Goal: Check status: Check status

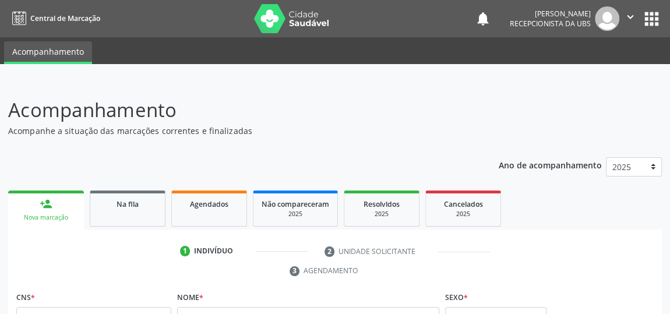
drag, startPoint x: 0, startPoint y: 0, endPoint x: 364, endPoint y: 105, distance: 379.4
click at [364, 105] on p "Acompanhamento" at bounding box center [236, 109] width 457 height 29
click at [366, 108] on p "Acompanhamento" at bounding box center [236, 109] width 457 height 29
click at [367, 108] on p "Acompanhamento" at bounding box center [236, 109] width 457 height 29
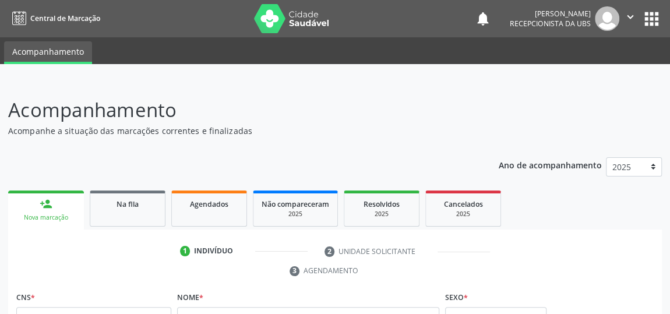
drag, startPoint x: 369, startPoint y: 109, endPoint x: 621, endPoint y: 100, distance: 252.3
click at [621, 100] on header "Acompanhamento Acompanhe a situação das marcações correntes e finalizadas Relat…" at bounding box center [334, 115] width 653 height 41
click at [222, 206] on span "Agendados" at bounding box center [209, 204] width 38 height 10
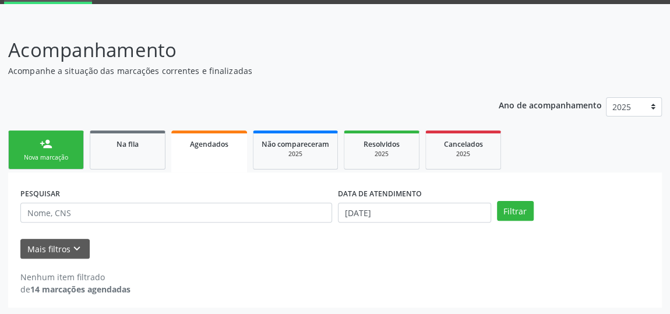
scroll to position [61, 0]
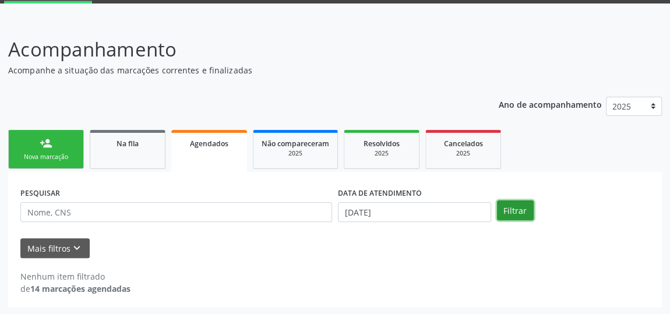
click at [509, 211] on button "Filtrar" at bounding box center [515, 210] width 37 height 20
click at [507, 213] on button "Filtrar" at bounding box center [515, 210] width 37 height 20
click at [227, 139] on span "Agendados" at bounding box center [209, 144] width 38 height 10
click at [512, 204] on button "Filtrar" at bounding box center [515, 210] width 37 height 20
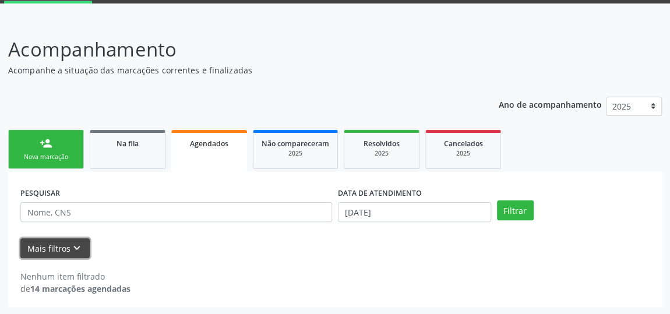
click at [84, 246] on button "Mais filtros keyboard_arrow_down" at bounding box center [54, 248] width 69 height 20
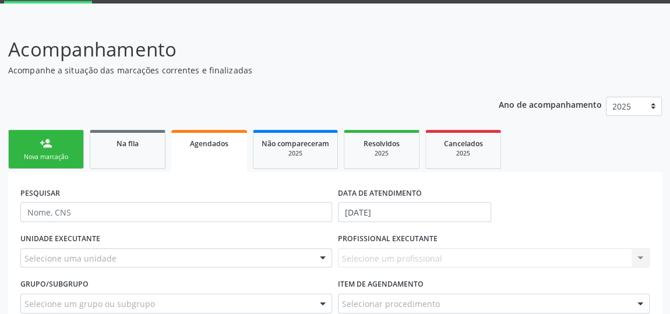
click at [225, 146] on span "Agendados" at bounding box center [209, 144] width 38 height 10
click at [132, 144] on span "Na fila" at bounding box center [127, 144] width 22 height 10
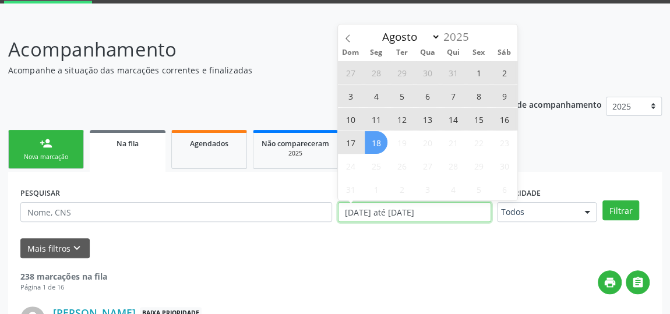
click at [415, 213] on input "[DATE] até [DATE]" at bounding box center [414, 212] width 153 height 20
click at [377, 143] on span "18" at bounding box center [375, 142] width 23 height 23
type input "[DATE]"
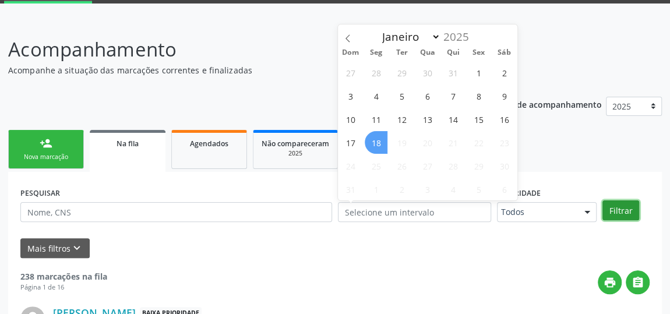
click at [629, 207] on button "Filtrar" at bounding box center [620, 210] width 37 height 20
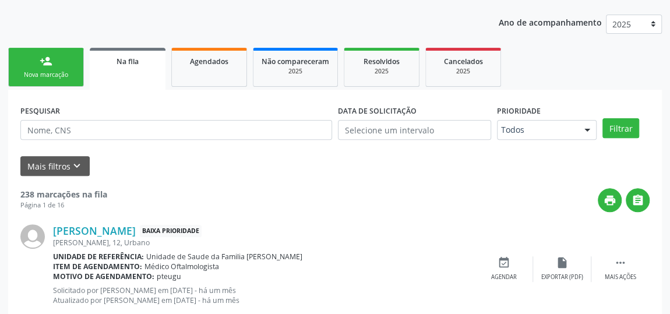
scroll to position [167, 0]
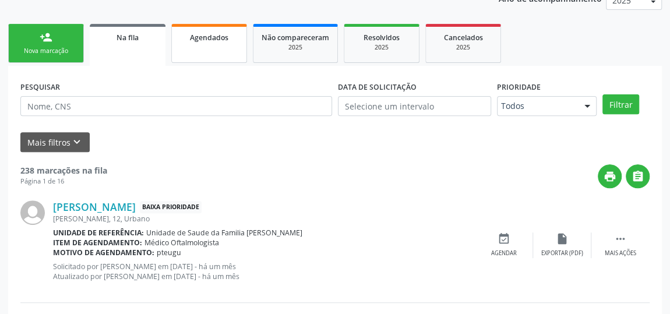
click at [217, 41] on span "Agendados" at bounding box center [209, 38] width 38 height 10
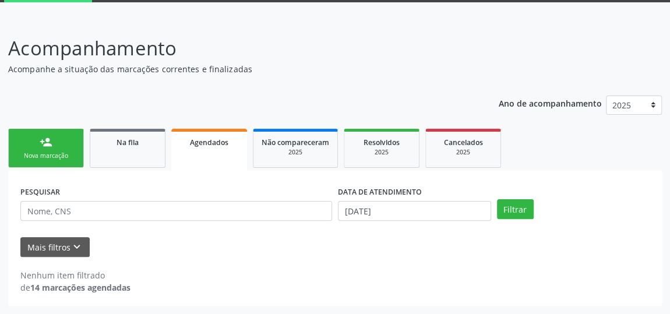
scroll to position [61, 0]
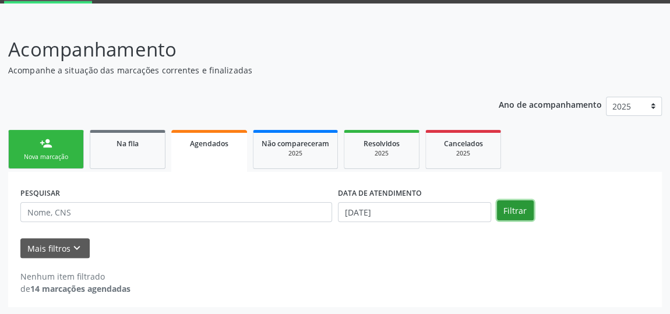
click at [516, 211] on button "Filtrar" at bounding box center [515, 210] width 37 height 20
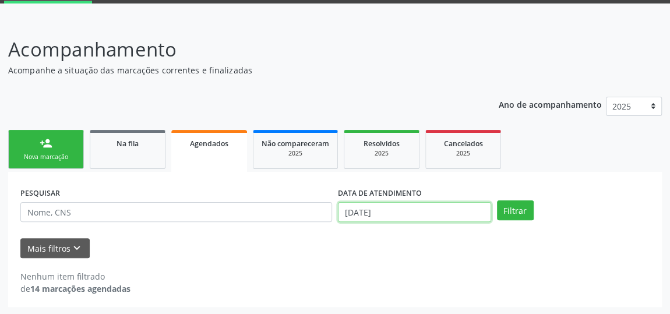
click at [351, 213] on input "[DATE]" at bounding box center [414, 212] width 153 height 20
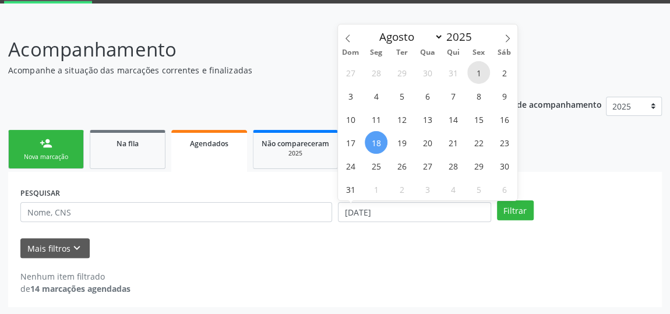
click at [480, 72] on span "1" at bounding box center [478, 72] width 23 height 23
type input "[DATE]"
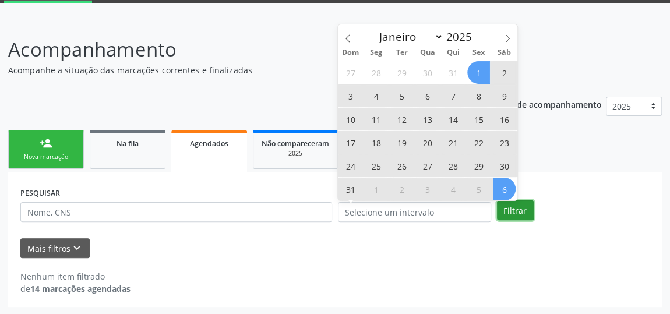
click at [516, 212] on button "Filtrar" at bounding box center [515, 210] width 37 height 20
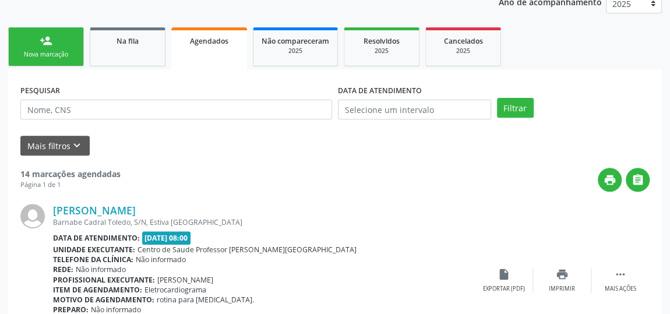
scroll to position [163, 0]
click at [102, 207] on link "[PERSON_NAME]" at bounding box center [94, 210] width 83 height 13
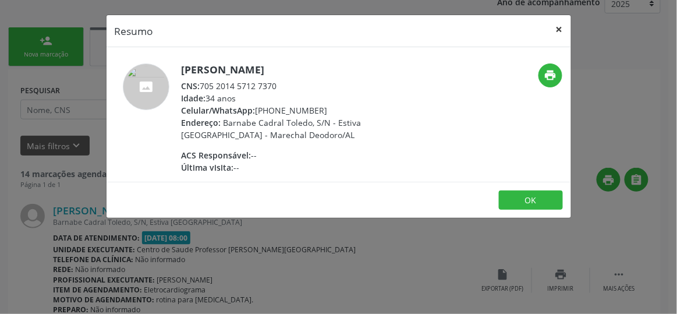
click at [559, 29] on button "×" at bounding box center [559, 29] width 23 height 29
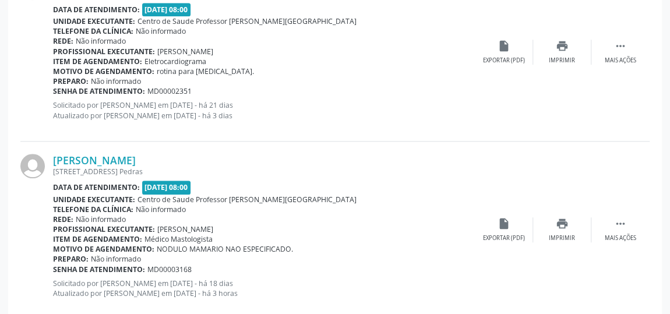
scroll to position [427, 0]
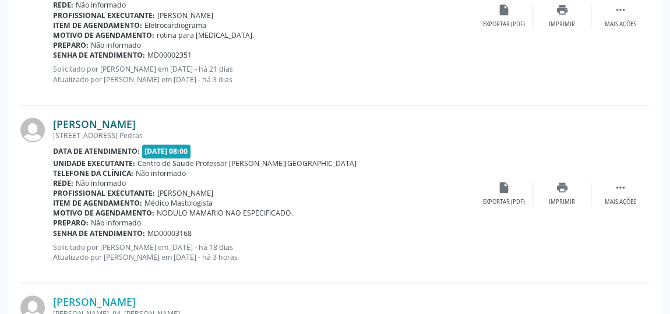
click at [136, 124] on link "[PERSON_NAME]" at bounding box center [94, 124] width 83 height 13
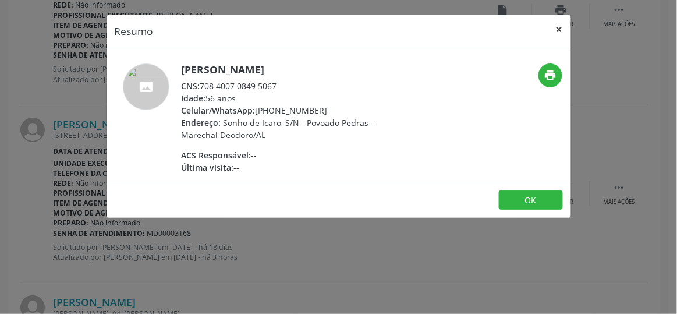
click at [558, 29] on button "×" at bounding box center [559, 29] width 23 height 29
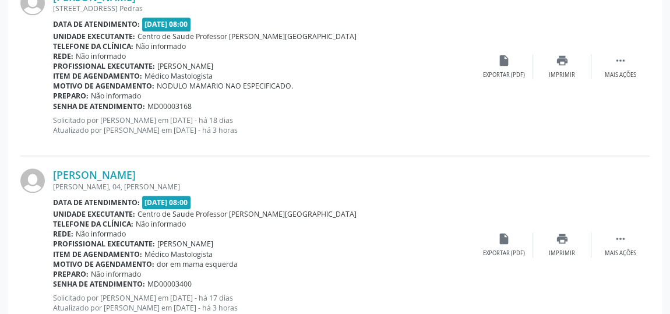
scroll to position [586, 0]
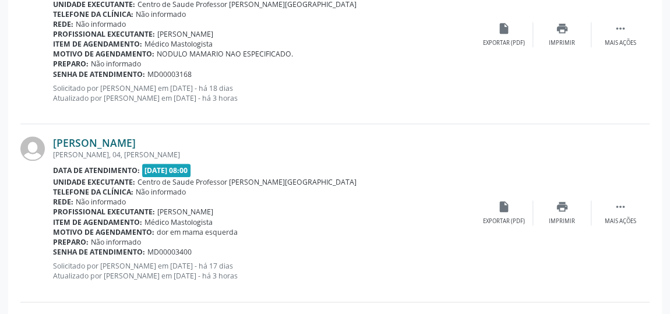
click at [105, 137] on link "[PERSON_NAME]" at bounding box center [94, 142] width 83 height 13
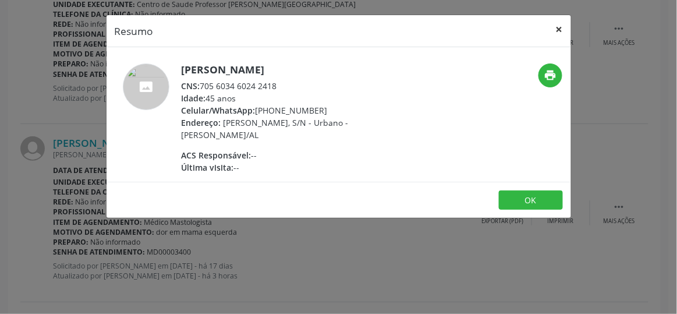
click at [564, 30] on button "×" at bounding box center [559, 29] width 23 height 29
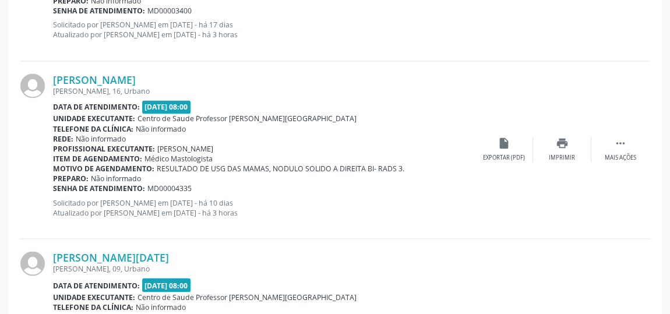
scroll to position [851, 0]
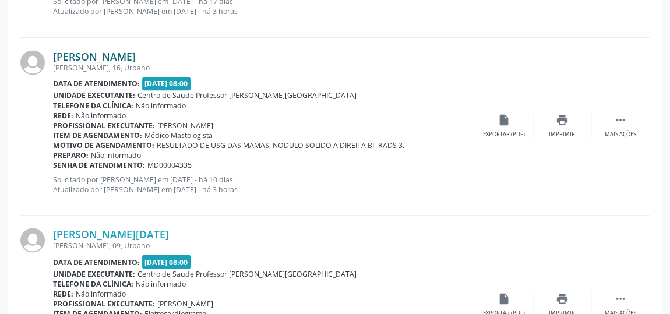
click at [131, 54] on link "[PERSON_NAME]" at bounding box center [94, 56] width 83 height 13
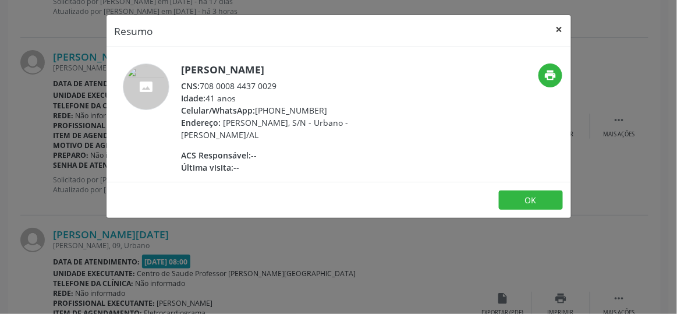
click at [561, 26] on button "×" at bounding box center [559, 29] width 23 height 29
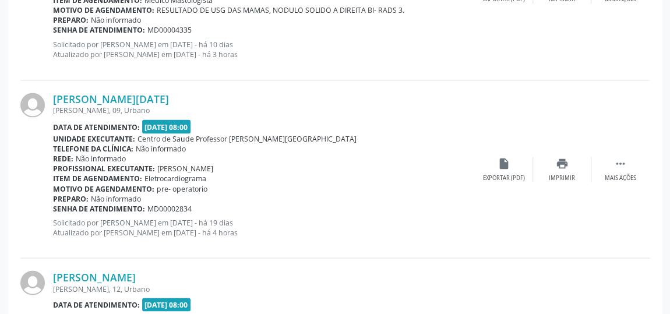
scroll to position [1010, 0]
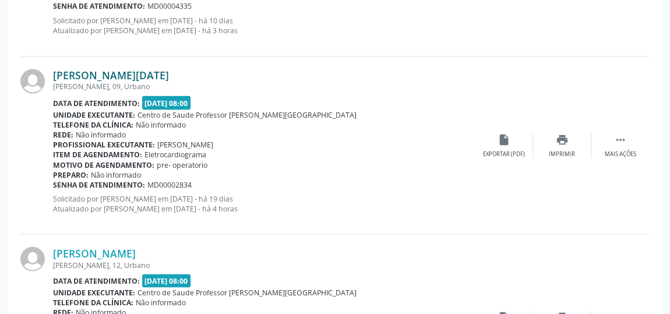
click at [112, 72] on link "[PERSON_NAME][DATE]" at bounding box center [111, 75] width 116 height 13
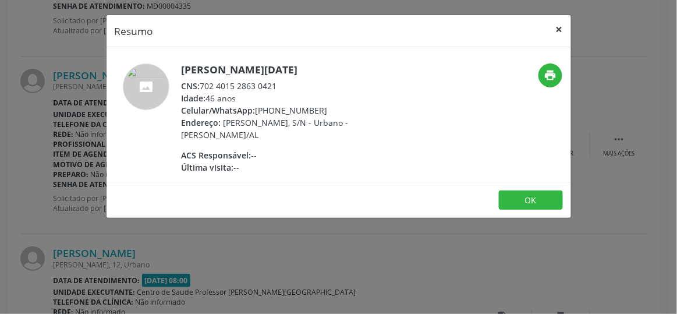
click at [565, 30] on button "×" at bounding box center [559, 29] width 23 height 29
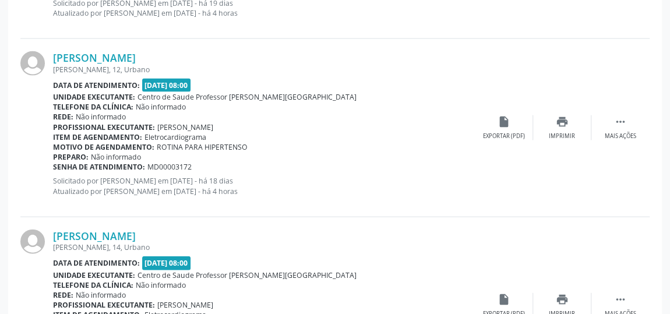
scroll to position [1222, 0]
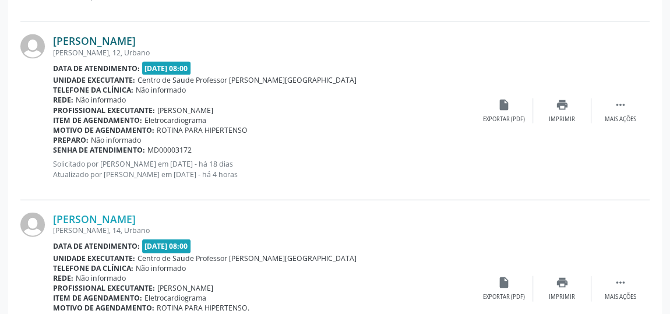
click at [114, 38] on link "[PERSON_NAME]" at bounding box center [94, 40] width 83 height 13
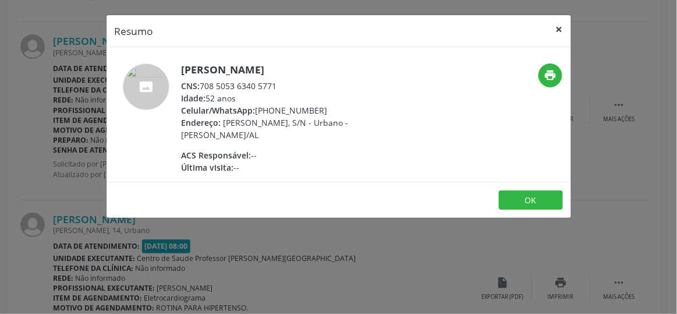
click at [562, 27] on button "×" at bounding box center [559, 29] width 23 height 29
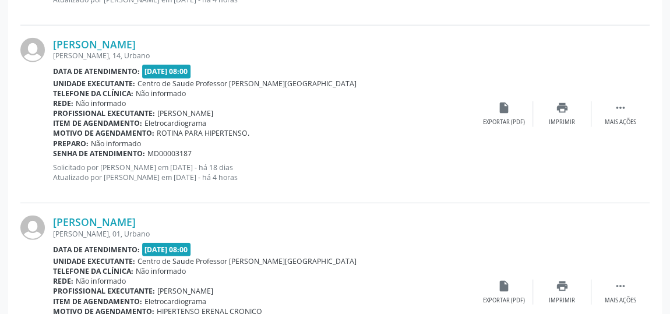
scroll to position [1380, 0]
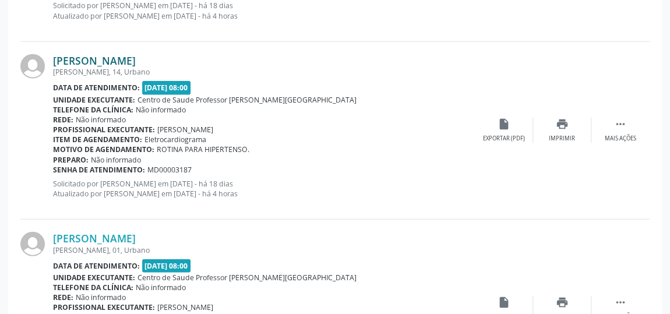
click at [96, 56] on link "[PERSON_NAME]" at bounding box center [94, 60] width 83 height 13
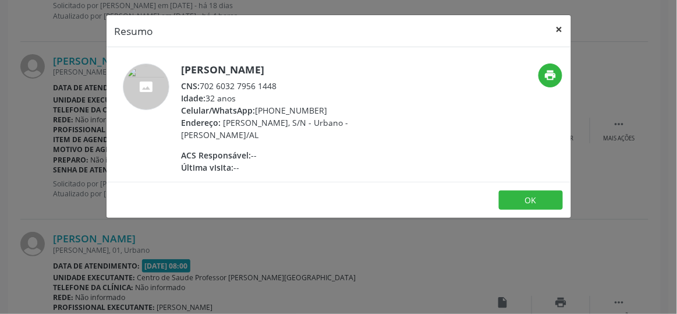
click at [560, 27] on button "×" at bounding box center [559, 29] width 23 height 29
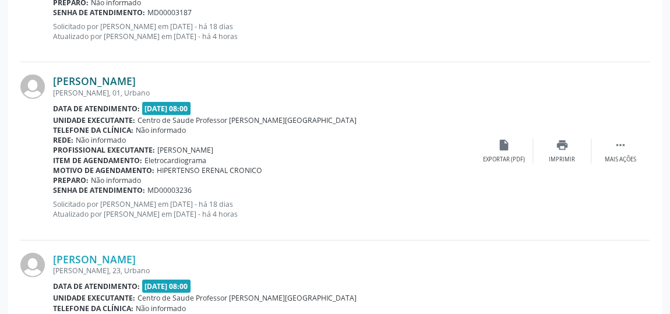
scroll to position [1539, 0]
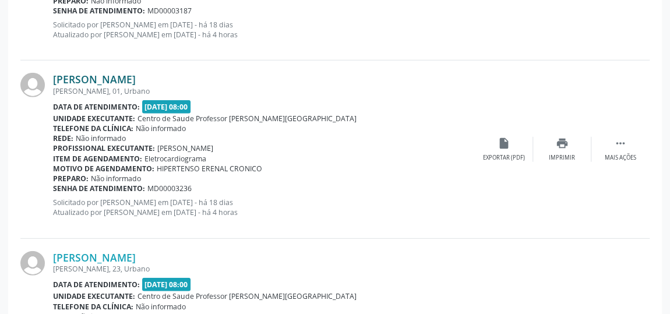
click at [107, 76] on link "[PERSON_NAME]" at bounding box center [94, 79] width 83 height 13
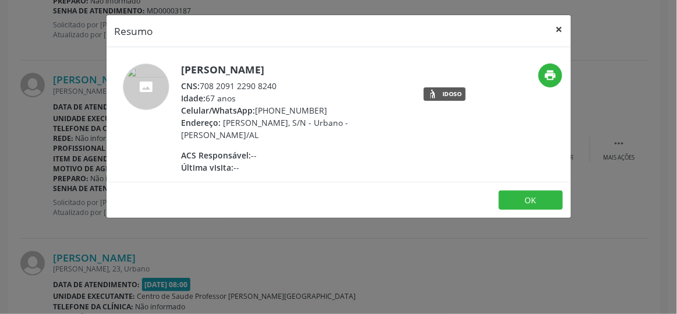
click at [561, 27] on button "×" at bounding box center [559, 29] width 23 height 29
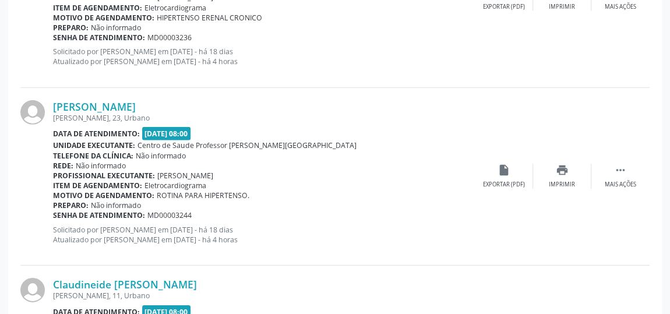
scroll to position [1751, 0]
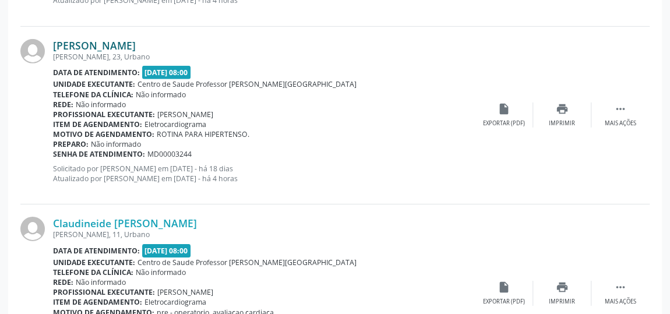
click at [132, 40] on link "[PERSON_NAME]" at bounding box center [94, 45] width 83 height 13
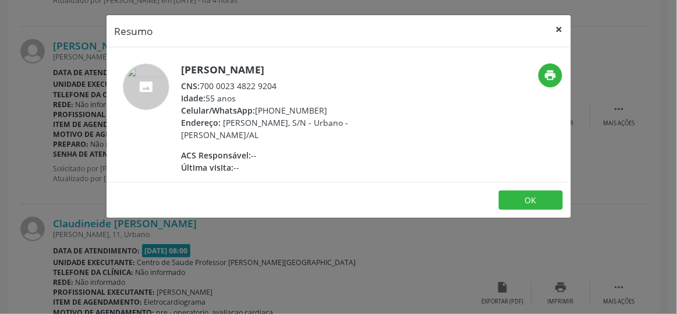
click at [562, 27] on button "×" at bounding box center [559, 29] width 23 height 29
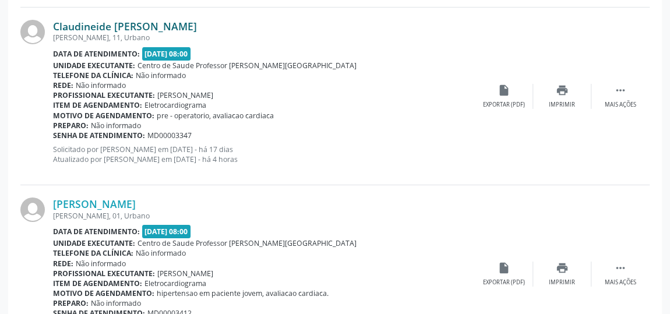
scroll to position [1962, 0]
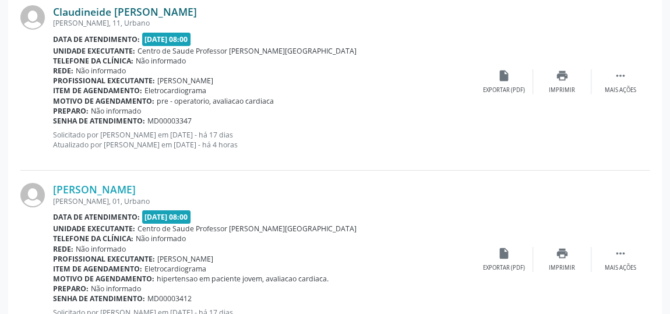
click at [105, 8] on link "Claudineide [PERSON_NAME]" at bounding box center [125, 11] width 144 height 13
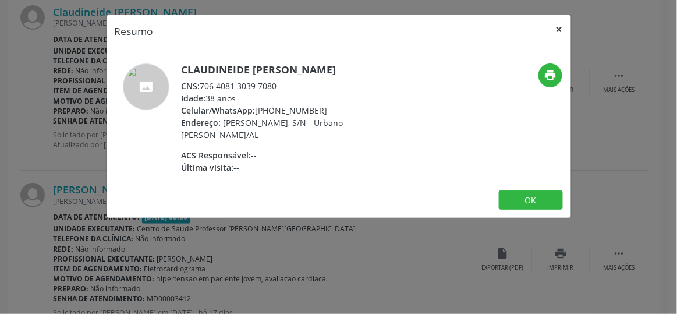
click at [562, 28] on button "×" at bounding box center [559, 29] width 23 height 29
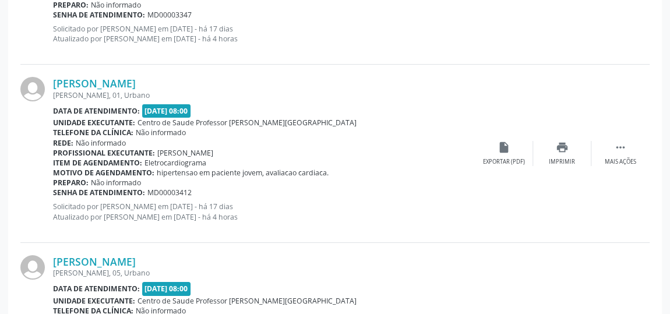
scroll to position [2121, 0]
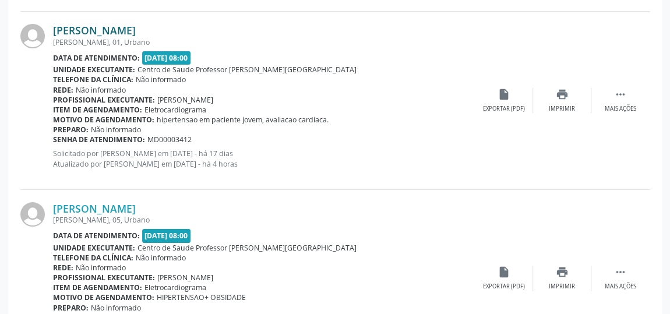
click at [90, 26] on link "[PERSON_NAME]" at bounding box center [94, 30] width 83 height 13
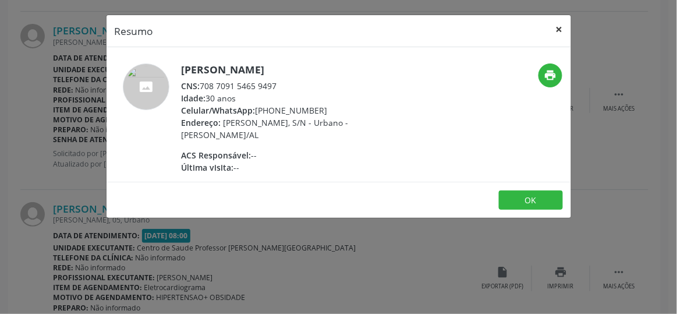
click at [561, 25] on button "×" at bounding box center [559, 29] width 23 height 29
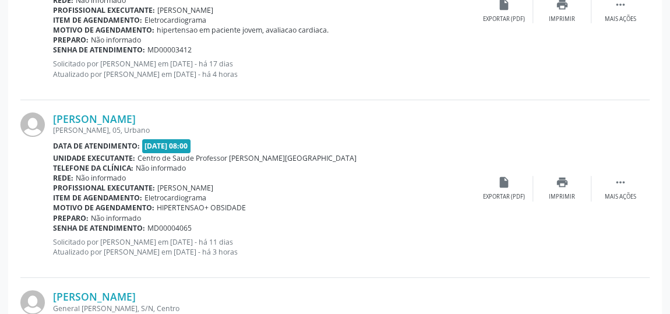
scroll to position [2227, 0]
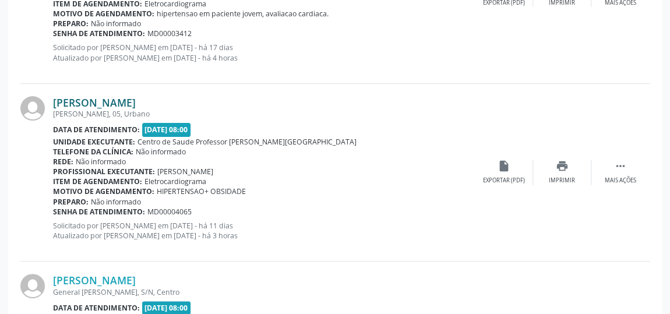
click at [136, 96] on link "[PERSON_NAME]" at bounding box center [94, 102] width 83 height 13
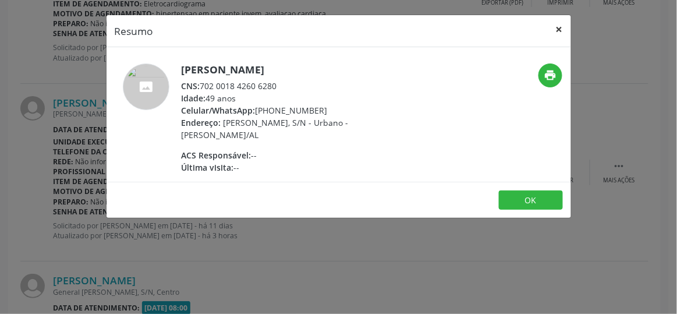
click at [563, 30] on button "×" at bounding box center [559, 29] width 23 height 29
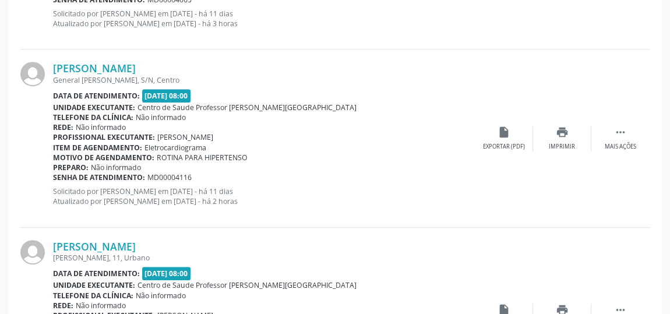
scroll to position [2492, 0]
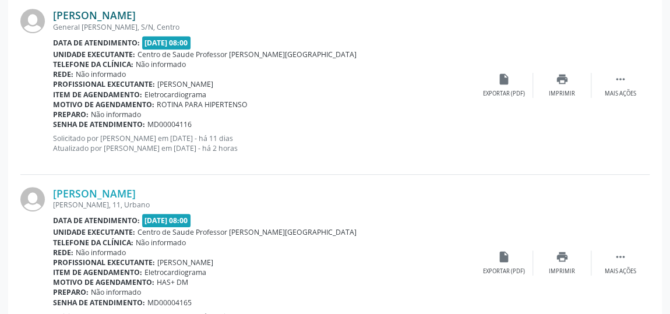
click at [136, 11] on link "[PERSON_NAME]" at bounding box center [94, 15] width 83 height 13
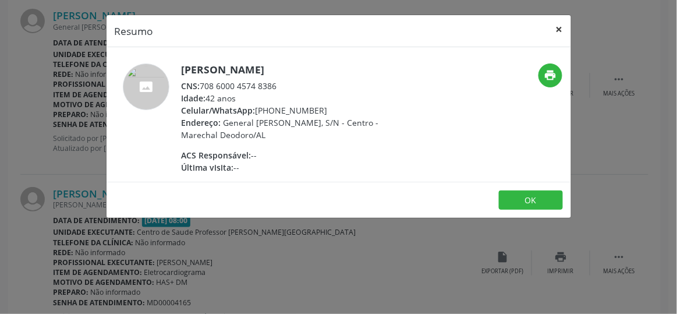
click at [560, 30] on button "×" at bounding box center [559, 29] width 23 height 29
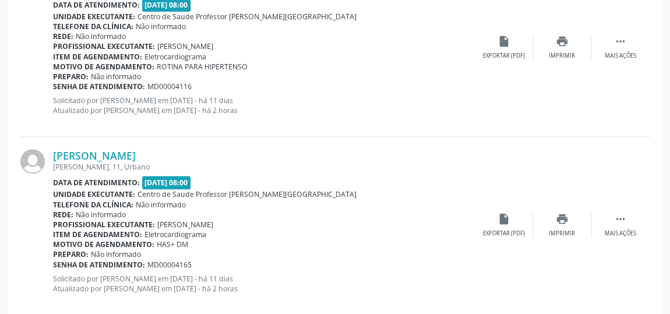
scroll to position [2544, 0]
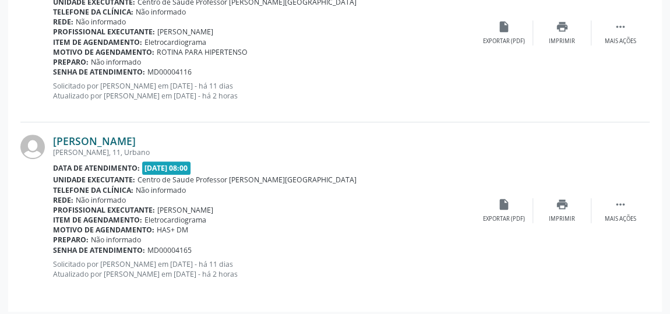
click at [92, 137] on link "[PERSON_NAME]" at bounding box center [94, 140] width 83 height 13
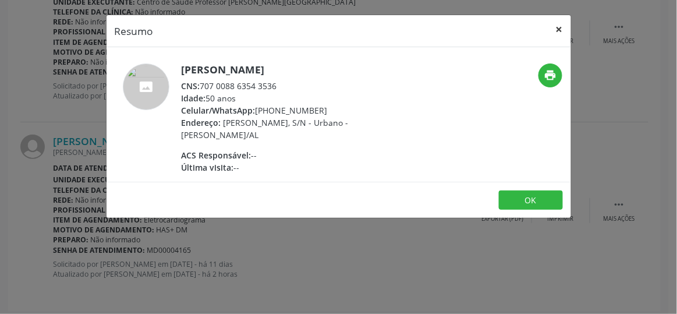
click at [561, 29] on button "×" at bounding box center [559, 29] width 23 height 29
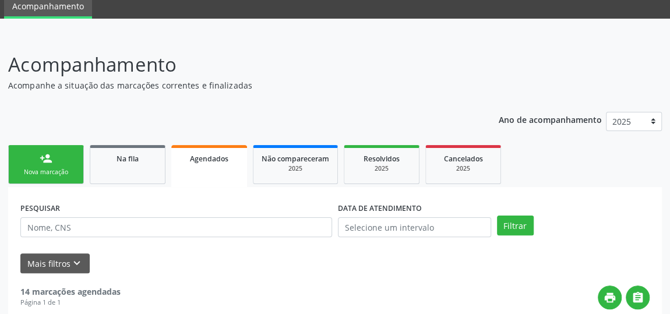
scroll to position [0, 0]
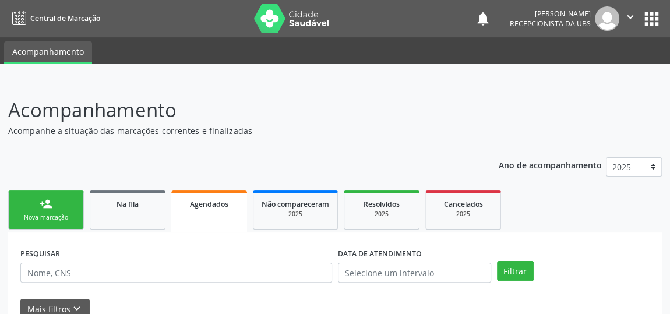
click at [40, 204] on div "person_add" at bounding box center [46, 203] width 13 height 13
